Goal: Information Seeking & Learning: Learn about a topic

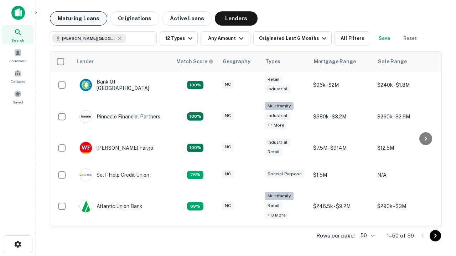
click at [78, 19] on button "Maturing Loans" at bounding box center [78, 18] width 57 height 14
